Goal: Transaction & Acquisition: Purchase product/service

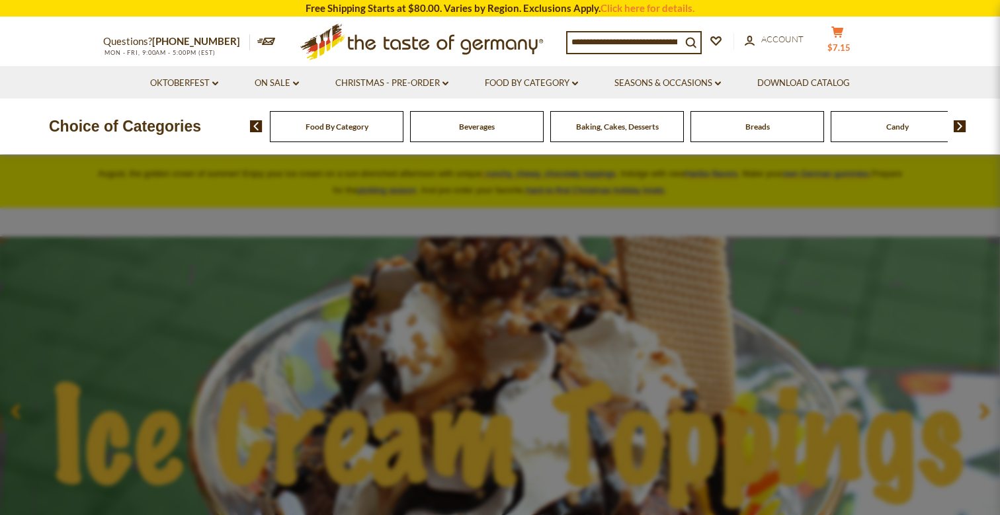
click at [850, 45] on span "$7.15" at bounding box center [838, 47] width 23 height 11
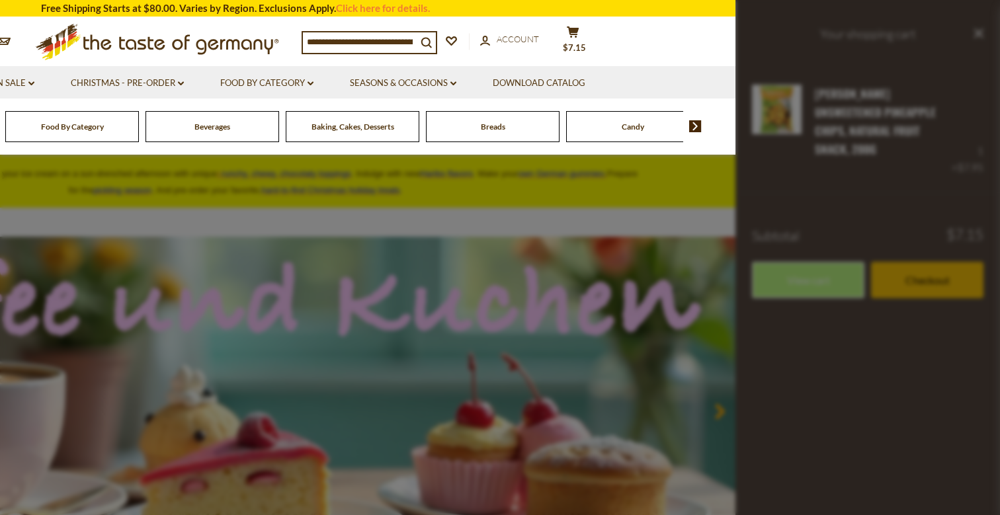
click at [716, 248] on div at bounding box center [500, 257] width 1000 height 515
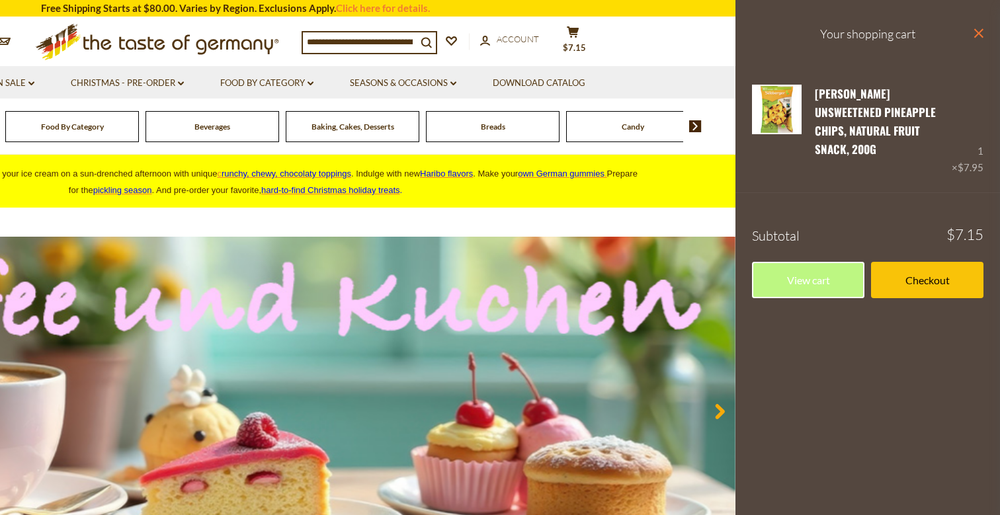
click at [981, 32] on icon "close" at bounding box center [978, 33] width 10 height 10
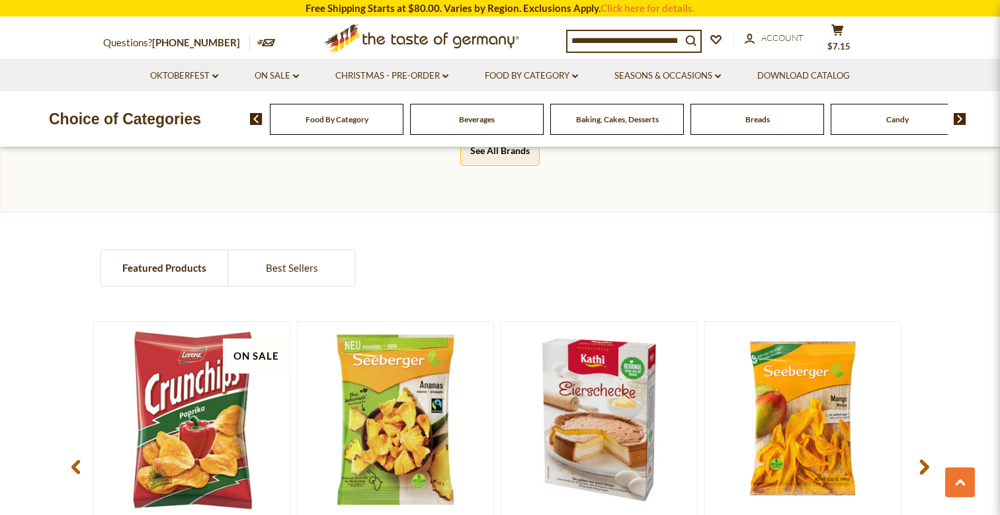
scroll to position [921, 0]
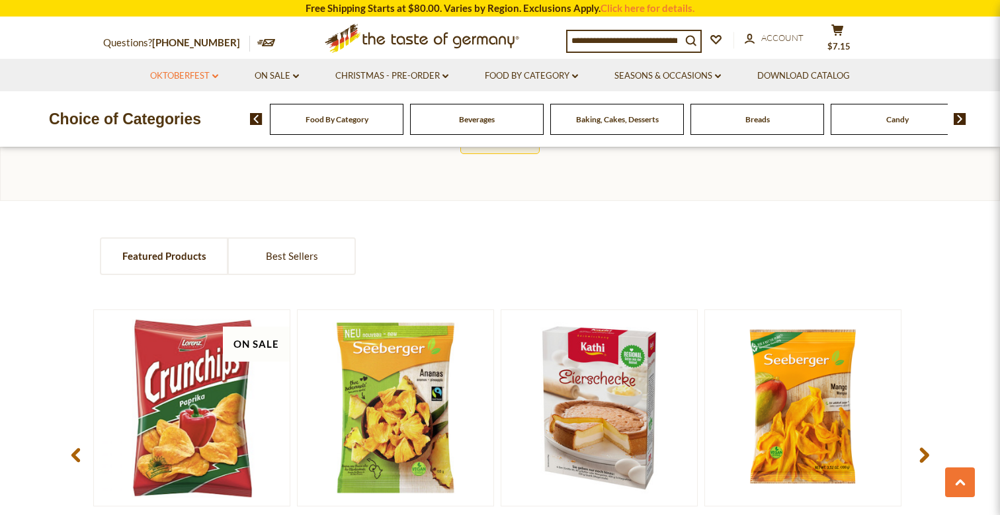
click at [198, 75] on link "Oktoberfest dropdown_arrow" at bounding box center [184, 76] width 68 height 15
click at [191, 112] on link "All Oktoberfest" at bounding box center [177, 110] width 68 height 12
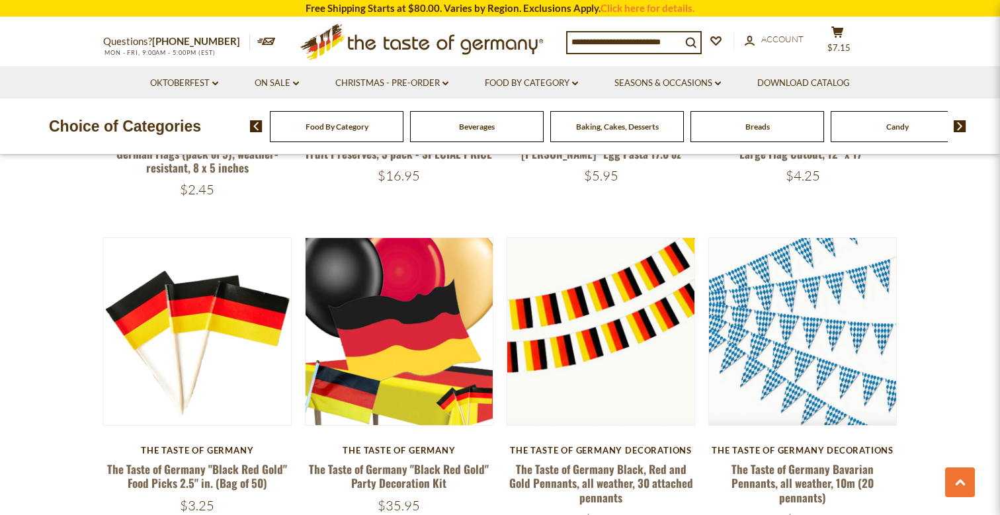
scroll to position [650, 0]
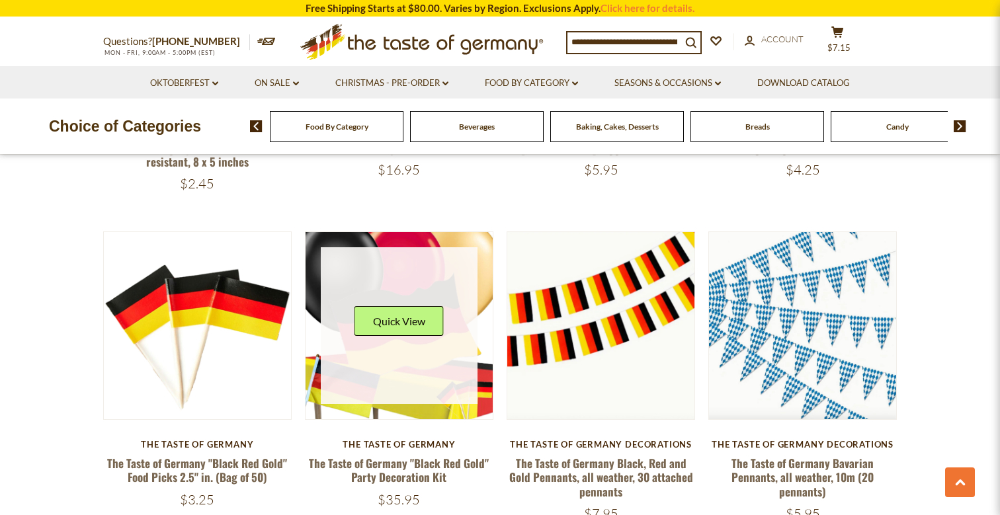
click at [410, 270] on link at bounding box center [399, 325] width 157 height 157
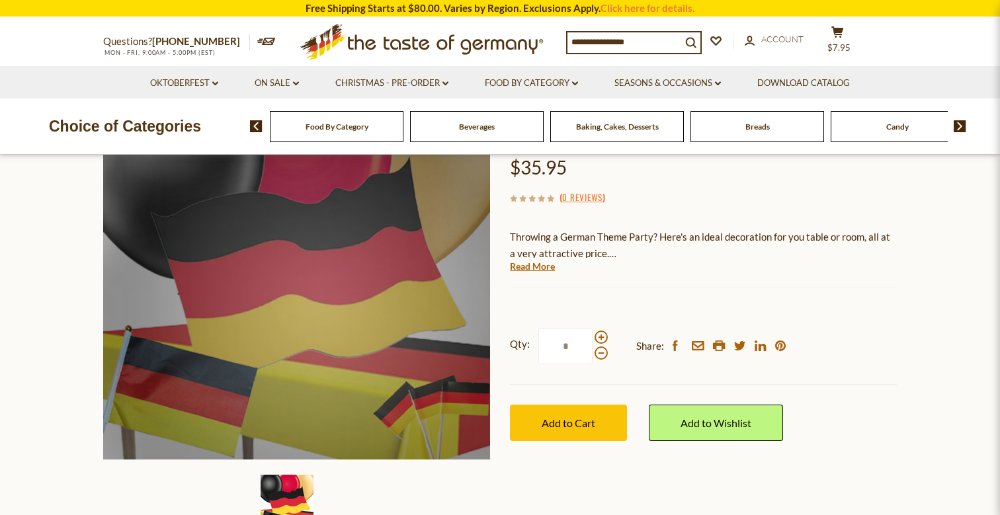
scroll to position [233, 0]
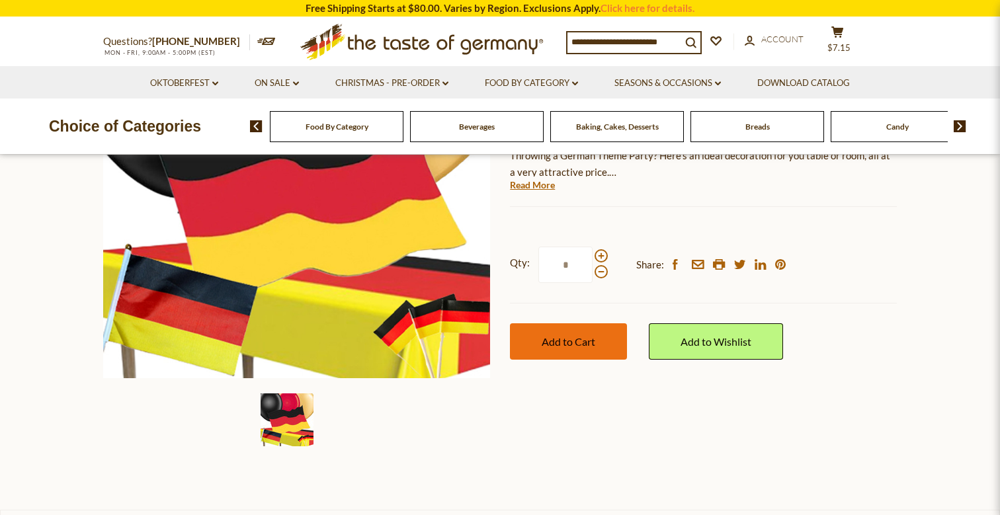
click at [595, 345] on button "Add to Cart" at bounding box center [568, 341] width 117 height 36
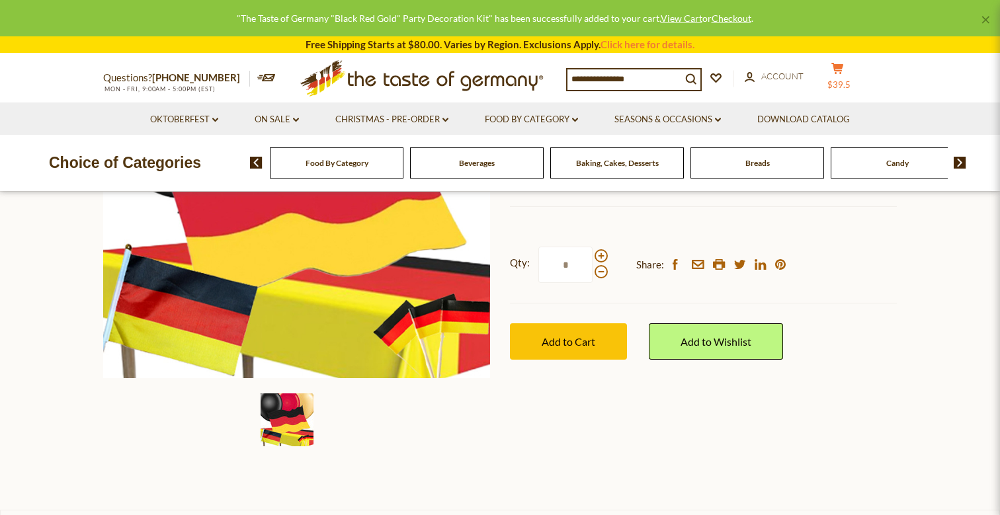
click at [845, 79] on span "$39.5" at bounding box center [838, 84] width 23 height 11
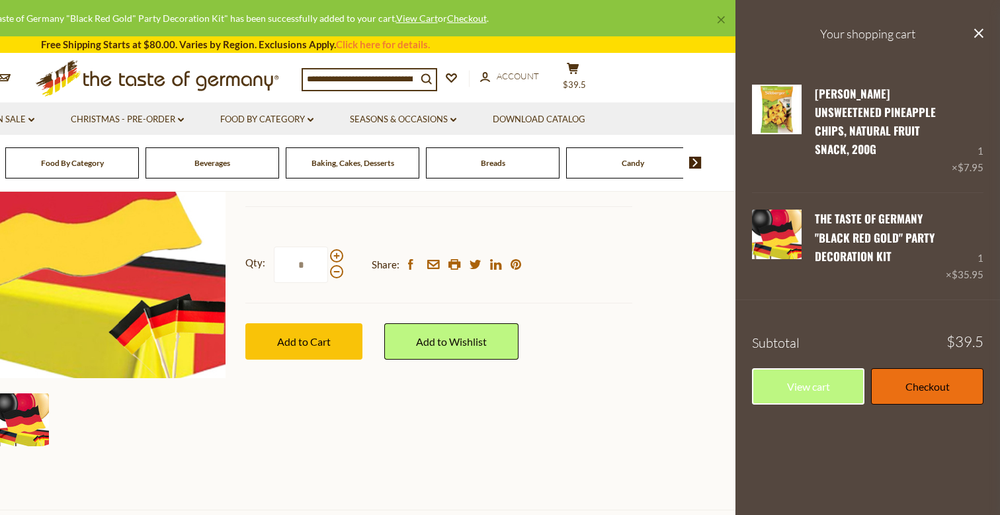
click at [925, 379] on link "Checkout" at bounding box center [927, 386] width 112 height 36
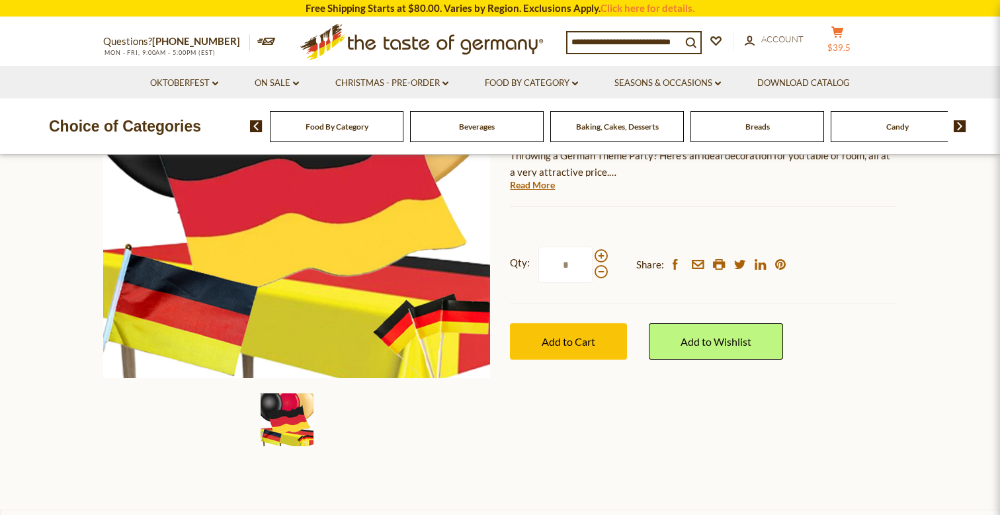
click at [839, 42] on button "cart $39.5" at bounding box center [837, 42] width 40 height 33
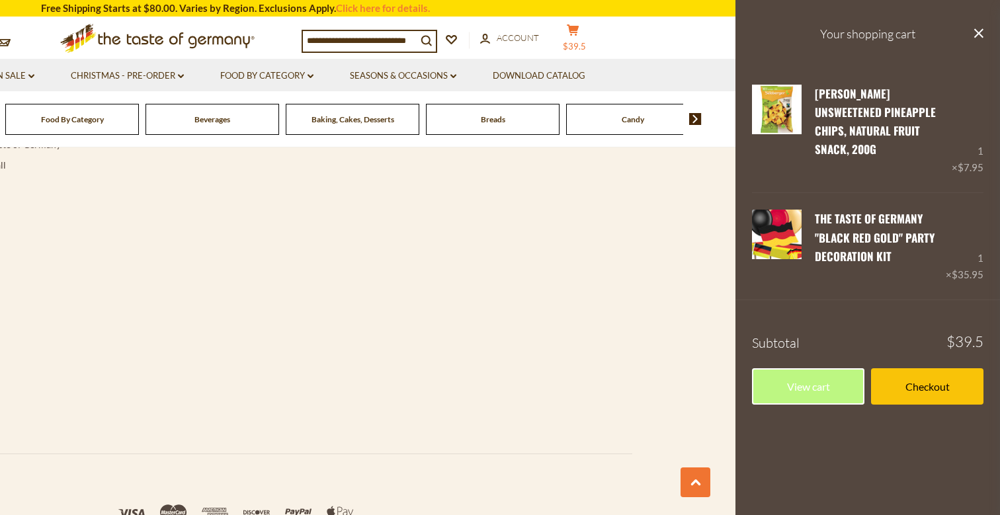
scroll to position [2598, 0]
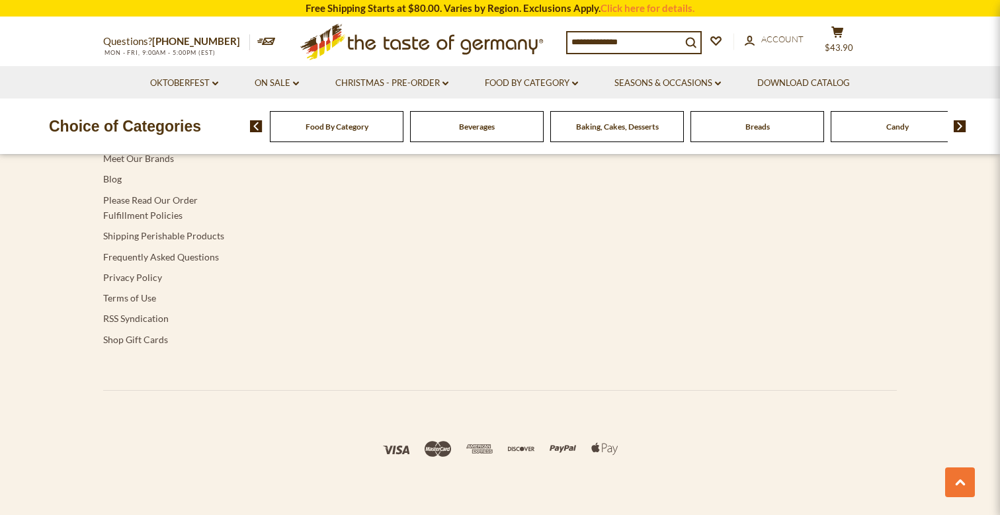
scroll to position [2594, 0]
click at [848, 47] on button "cart $39.5" at bounding box center [837, 42] width 40 height 33
